Goal: Check status: Check status

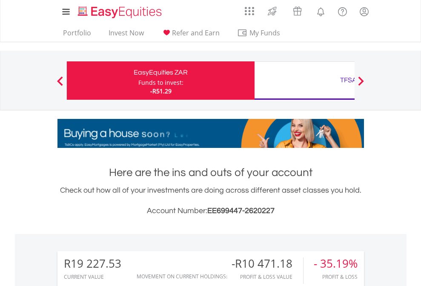
click at [138, 80] on div "Funds to invest:" at bounding box center [160, 82] width 45 height 9
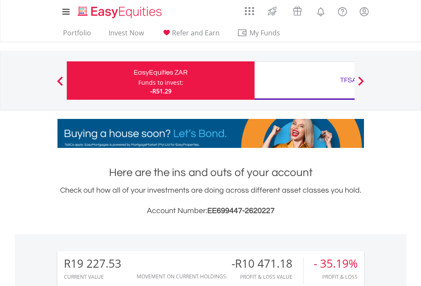
scroll to position [82, 134]
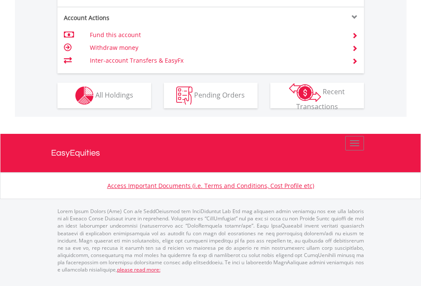
scroll to position [799, 0]
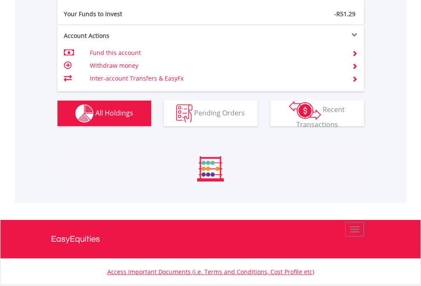
scroll to position [947, 0]
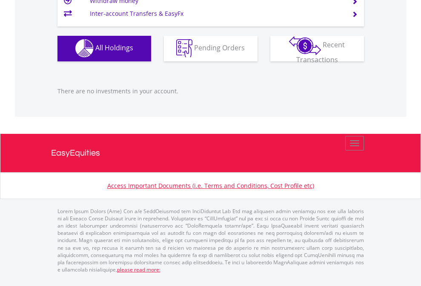
scroll to position [82, 134]
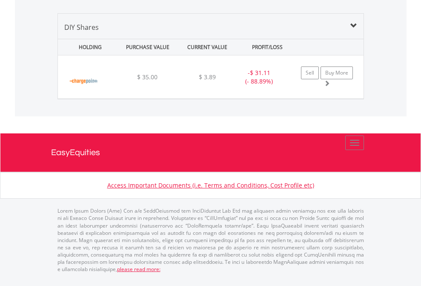
scroll to position [82, 134]
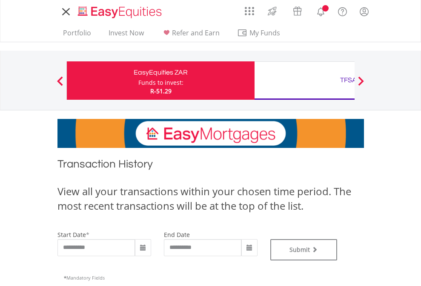
type input "**********"
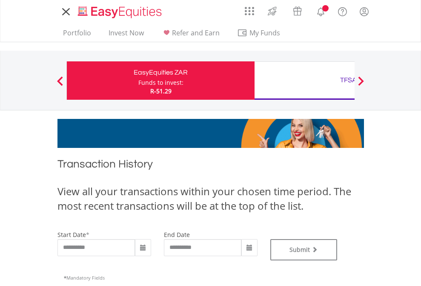
type input "**********"
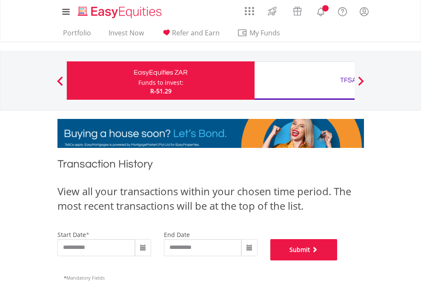
click at [338, 260] on button "Submit" at bounding box center [303, 249] width 67 height 21
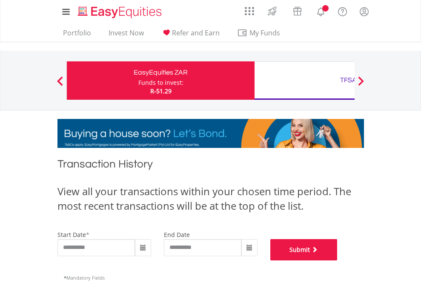
scroll to position [345, 0]
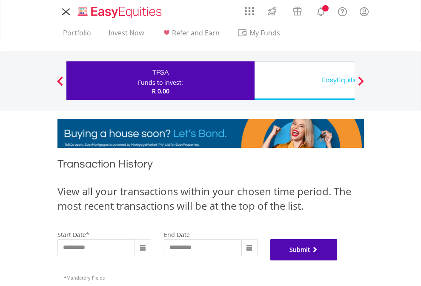
click at [338, 260] on button "Submit" at bounding box center [303, 249] width 67 height 21
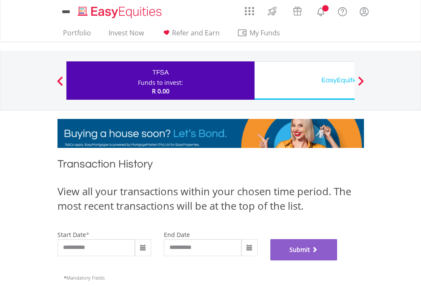
scroll to position [345, 0]
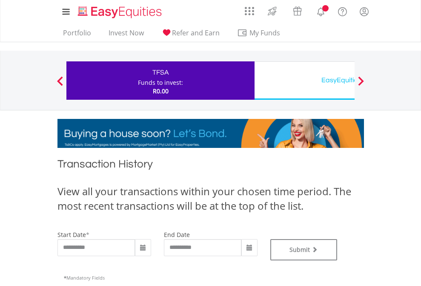
click at [304, 80] on div "EasyEquities USD" at bounding box center [349, 80] width 178 height 12
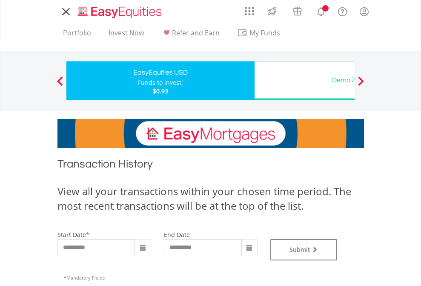
type input "**********"
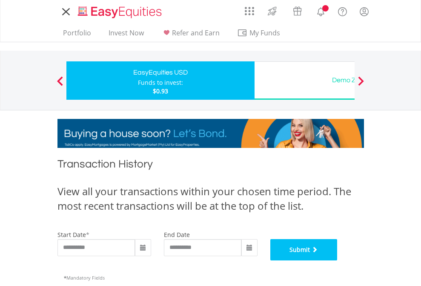
click at [338, 260] on button "Submit" at bounding box center [303, 249] width 67 height 21
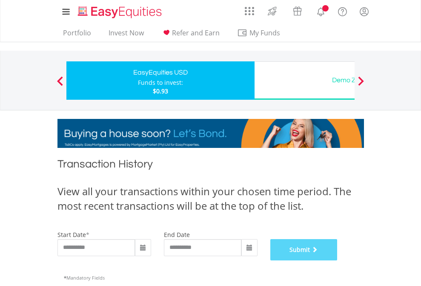
scroll to position [345, 0]
